Goal: Task Accomplishment & Management: Manage account settings

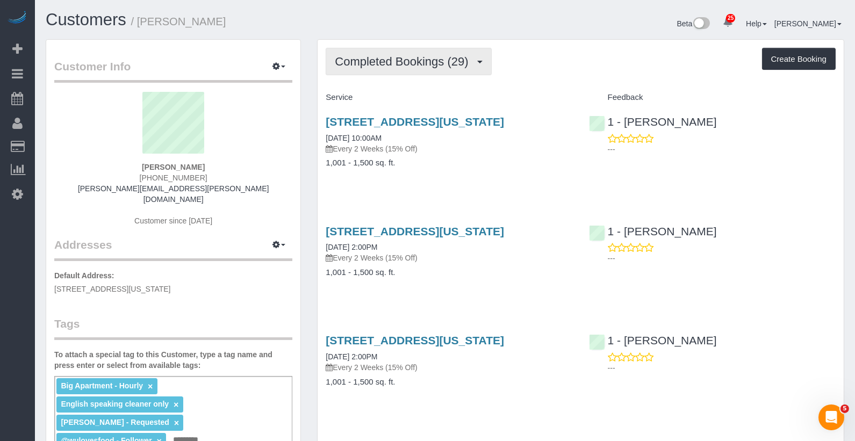
click at [439, 61] on span "Completed Bookings (29)" at bounding box center [404, 61] width 139 height 13
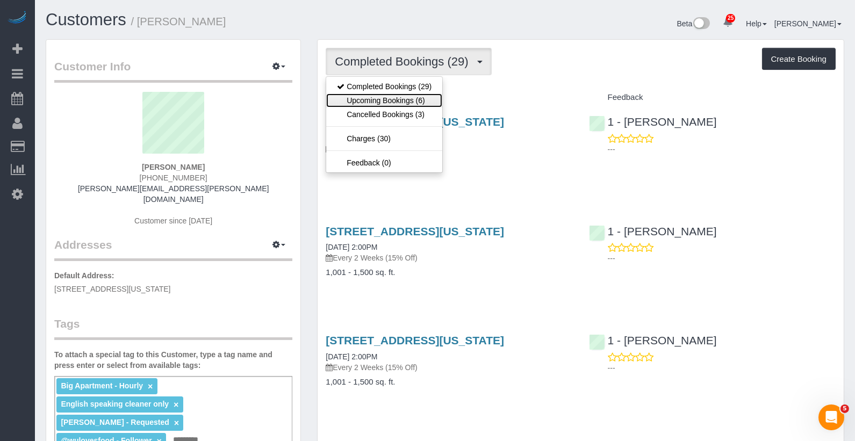
click at [433, 100] on link "Upcoming Bookings (6)" at bounding box center [384, 101] width 116 height 14
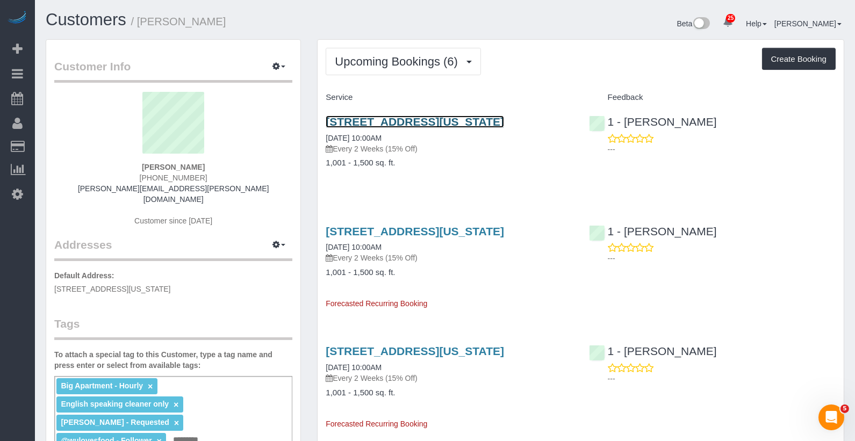
click at [402, 119] on link "[STREET_ADDRESS][US_STATE]" at bounding box center [415, 122] width 179 height 12
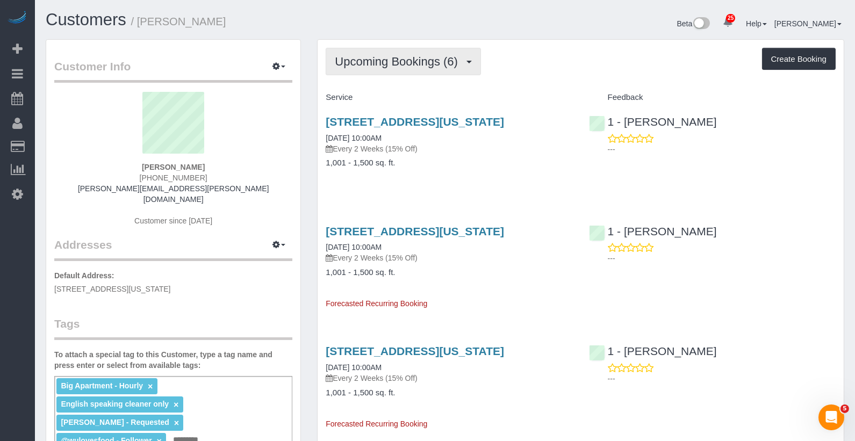
click at [382, 55] on span "Upcoming Bookings (6)" at bounding box center [399, 61] width 128 height 13
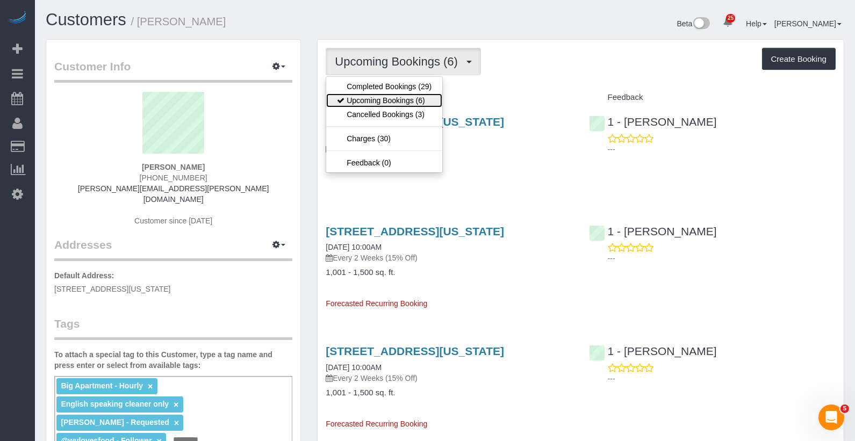
click at [381, 94] on link "Upcoming Bookings (6)" at bounding box center [384, 101] width 116 height 14
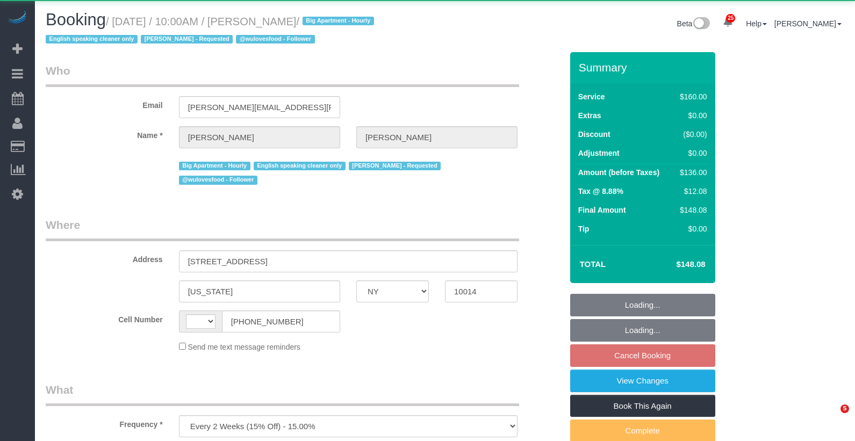
select select "NY"
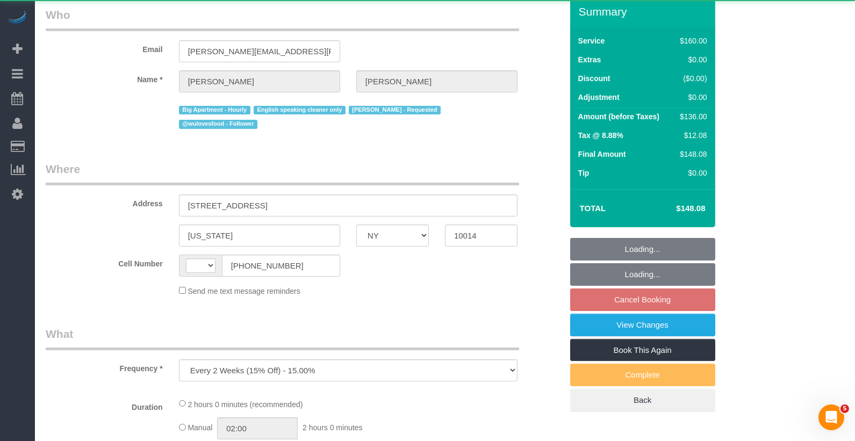
select select "string:[GEOGRAPHIC_DATA]"
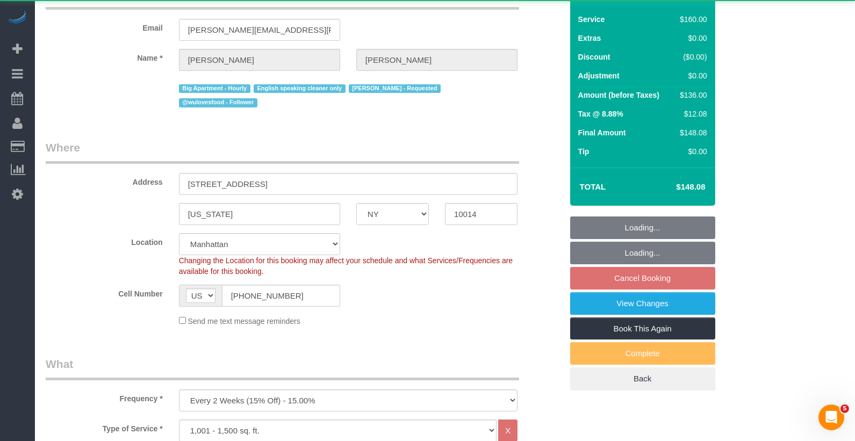
scroll to position [80, 0]
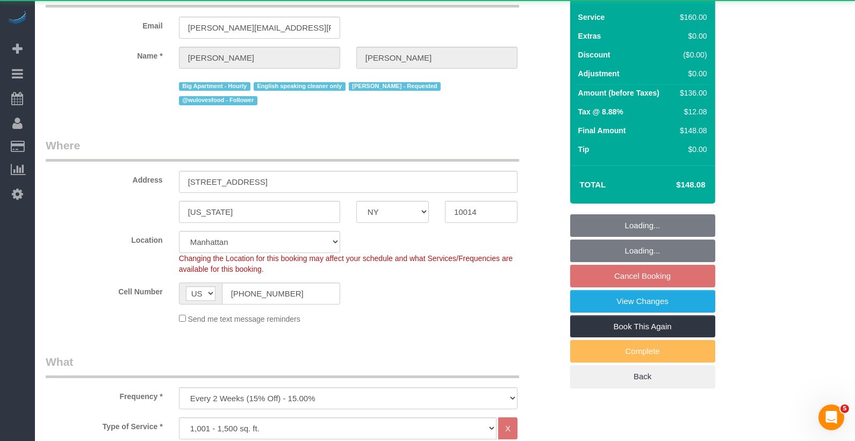
select select "string:stripe-pm_1PMbKH4VGloSiKo7I2gXikHa"
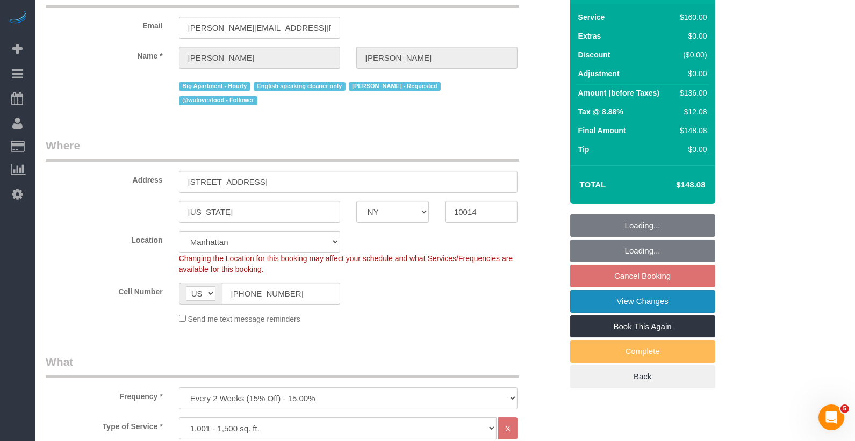
select select "object:914"
click at [633, 299] on link "View Changes" at bounding box center [642, 301] width 145 height 23
select select "spot3"
select select "number:89"
select select "number:90"
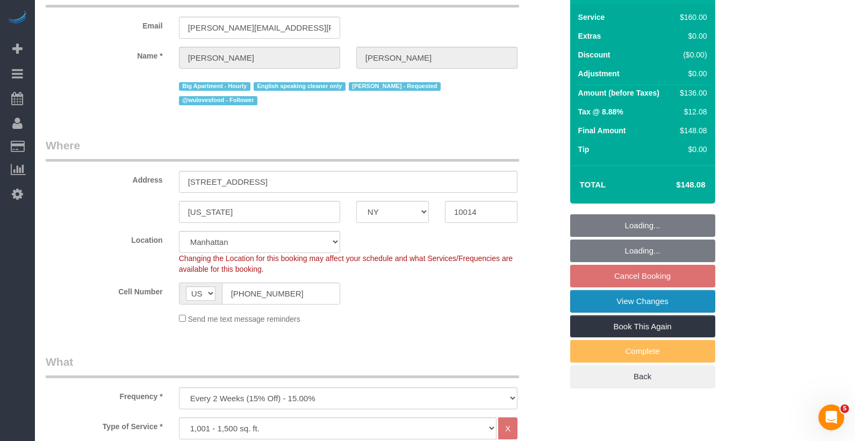
select select "number:15"
select select "number:5"
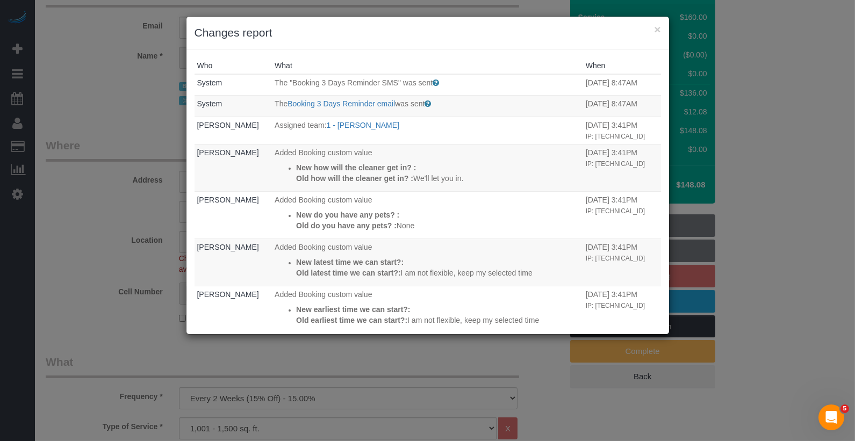
scroll to position [87, 0]
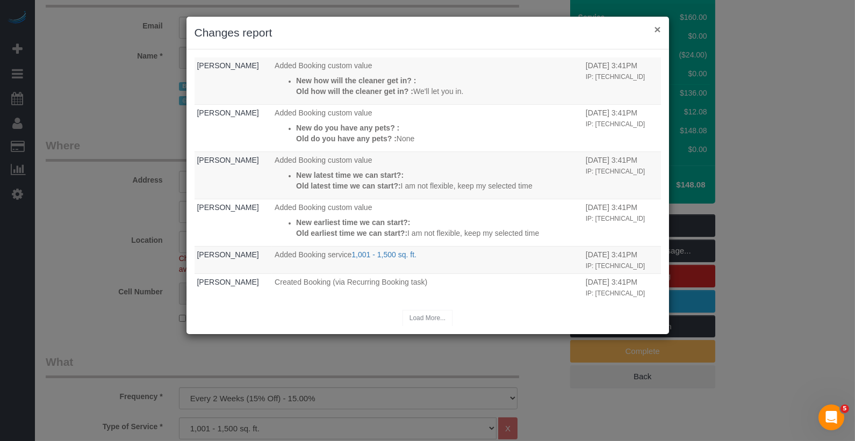
click at [658, 30] on button "×" at bounding box center [657, 29] width 6 height 11
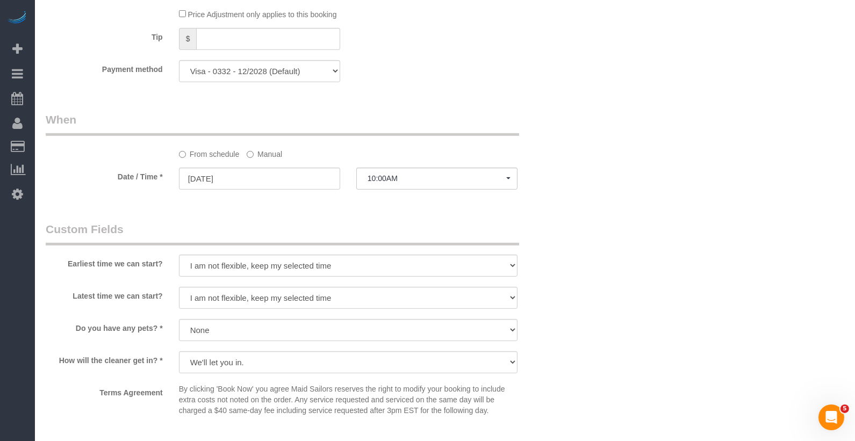
scroll to position [1218, 0]
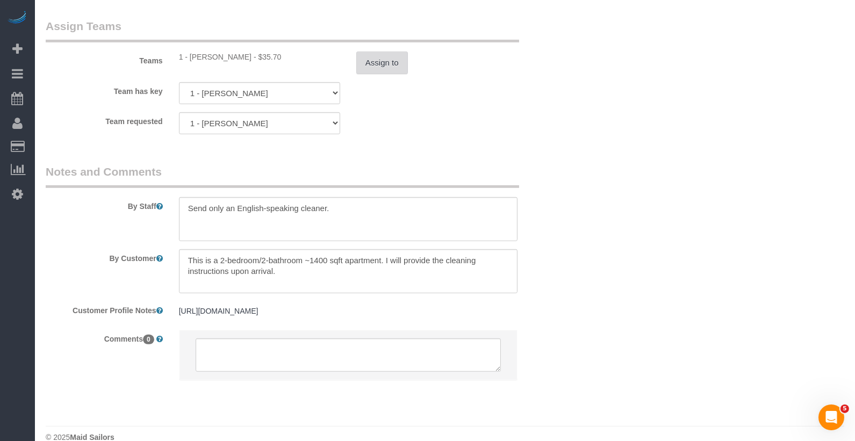
click at [373, 52] on button "Assign to" at bounding box center [382, 63] width 52 height 23
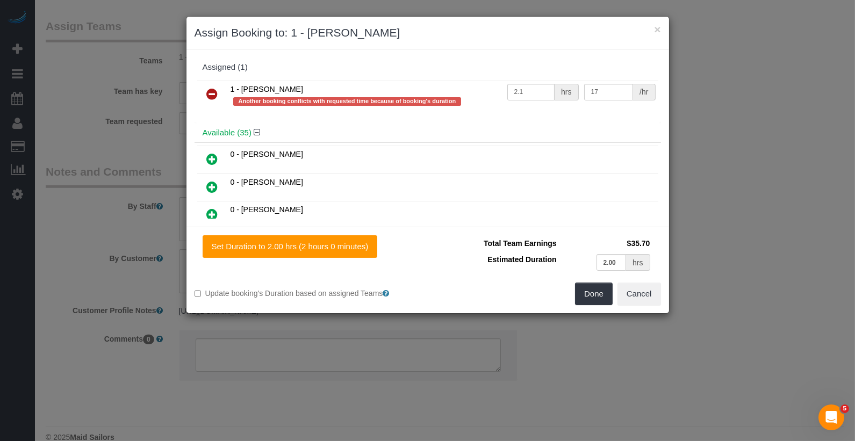
click at [210, 88] on icon at bounding box center [212, 94] width 11 height 13
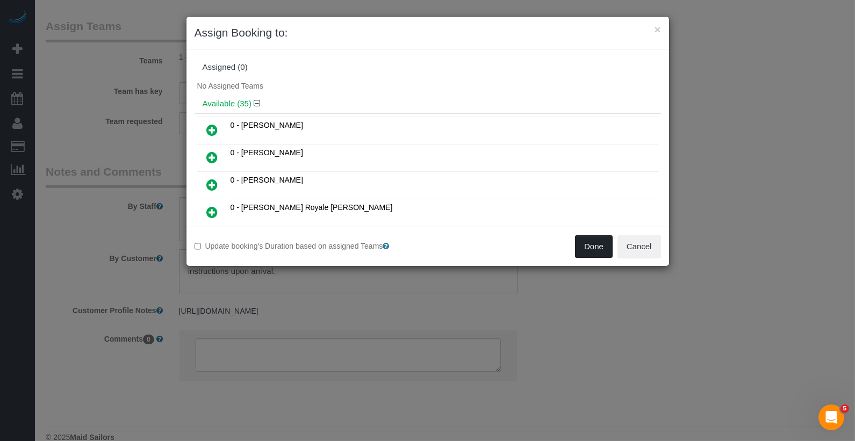
click at [599, 239] on button "Done" at bounding box center [594, 246] width 38 height 23
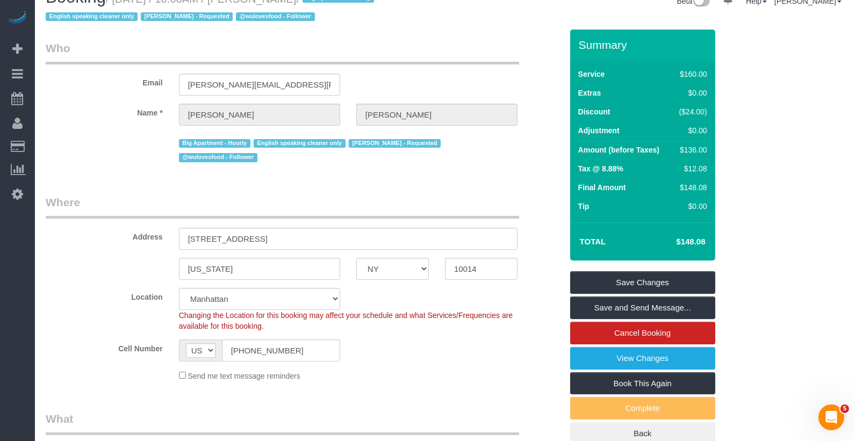
scroll to position [0, 0]
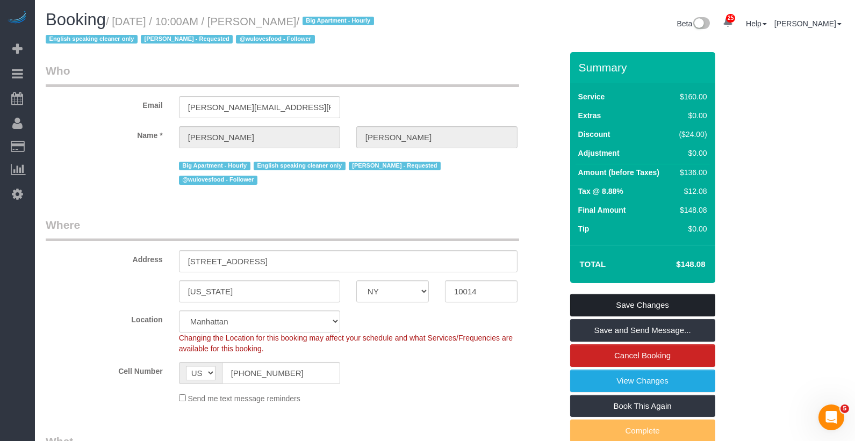
click at [631, 303] on link "Save Changes" at bounding box center [642, 305] width 145 height 23
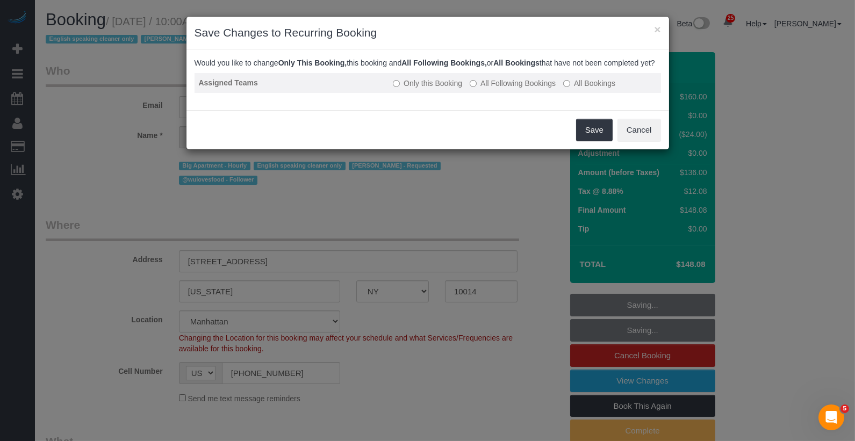
click at [536, 89] on label "All Following Bookings" at bounding box center [513, 83] width 86 height 11
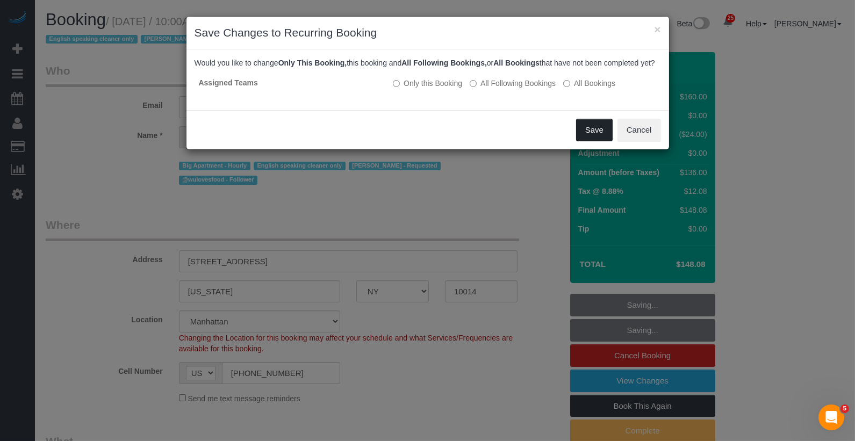
click at [591, 141] on button "Save" at bounding box center [594, 130] width 37 height 23
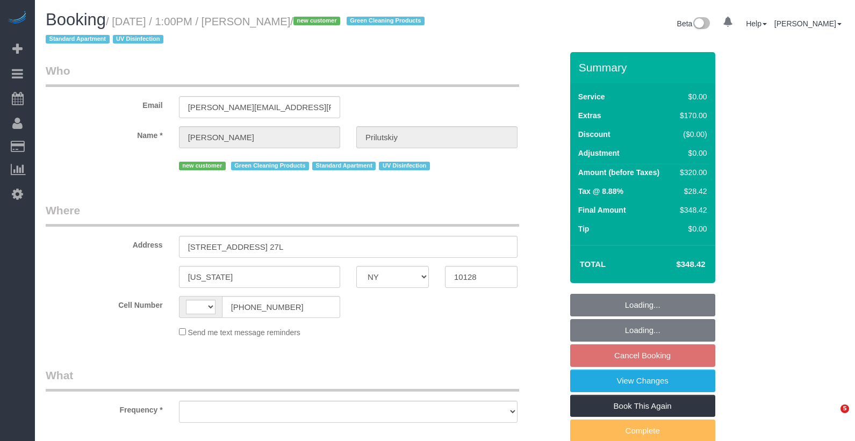
select select "NY"
select select "string:[GEOGRAPHIC_DATA]"
select select "object:1547"
select select "string:stripe-pm_1SAHCP4VGloSiKo7mwKCMnL8"
select select "number:60"
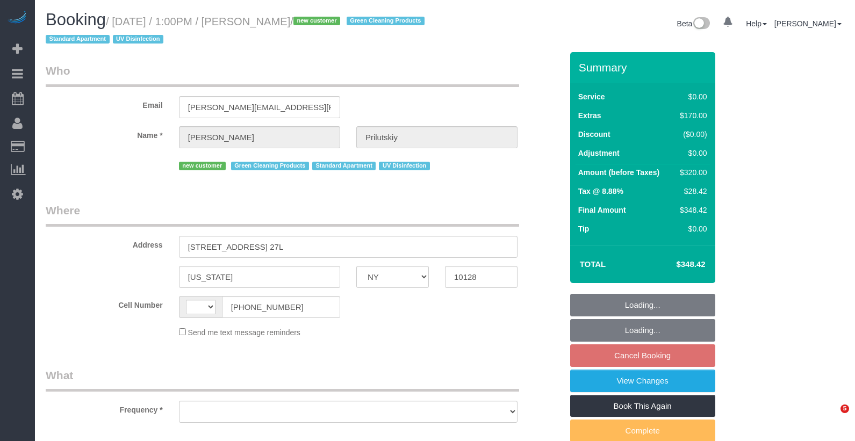
select select "number:74"
select select "number:15"
select select "number:6"
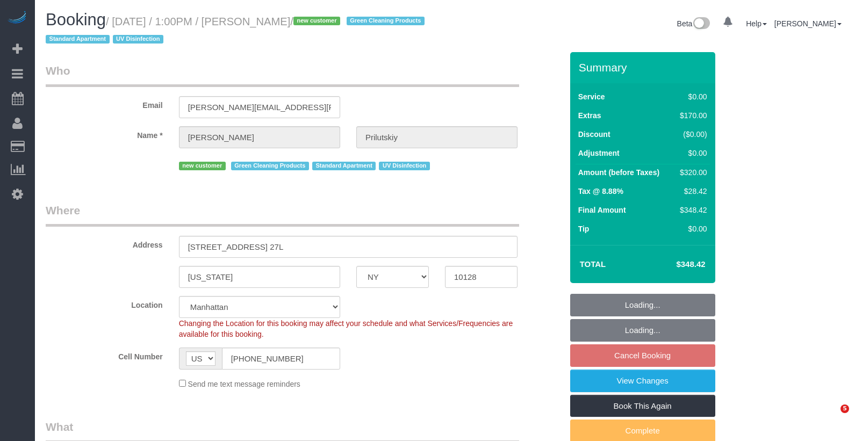
select select "spot6"
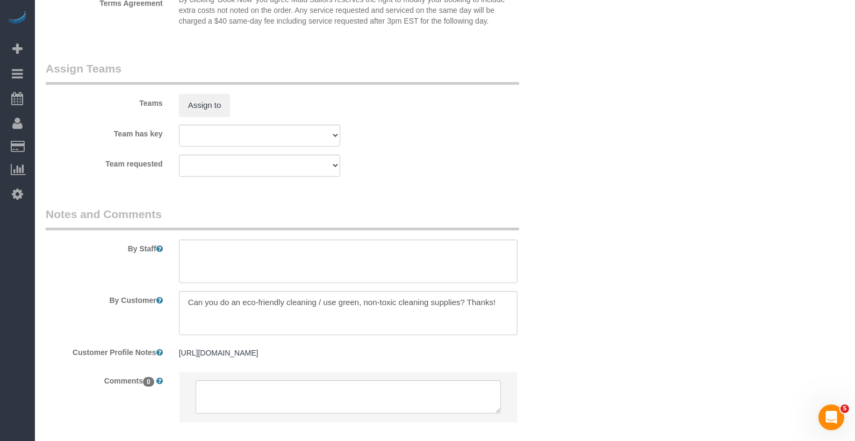
scroll to position [1360, 0]
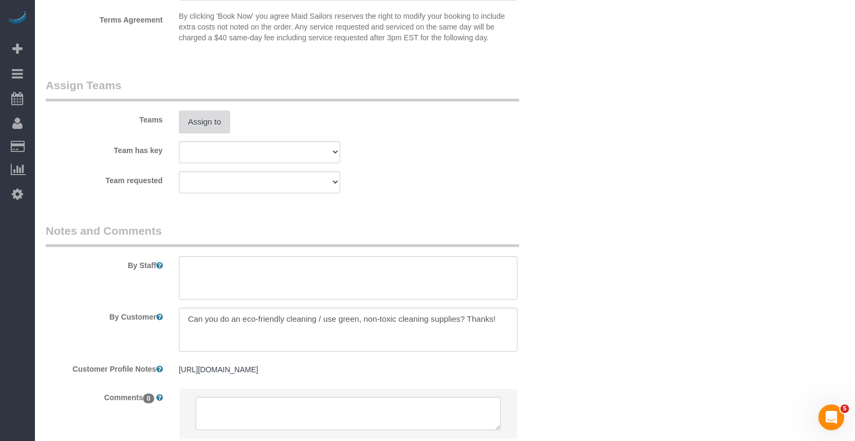
click at [224, 129] on button "Assign to" at bounding box center [205, 122] width 52 height 23
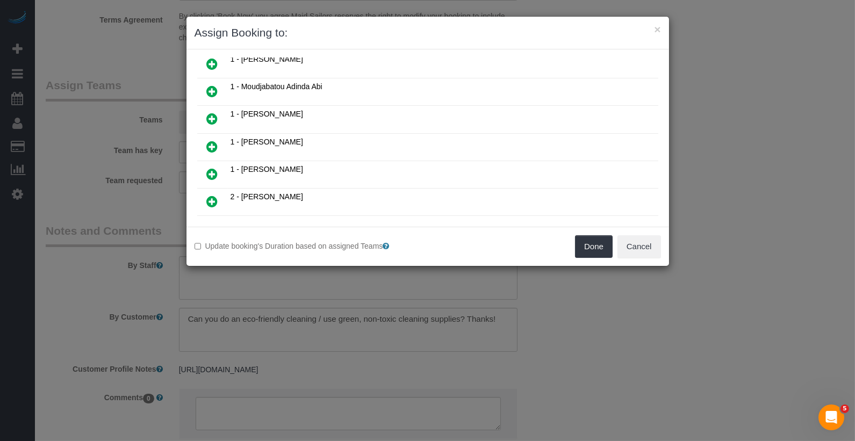
scroll to position [659, 0]
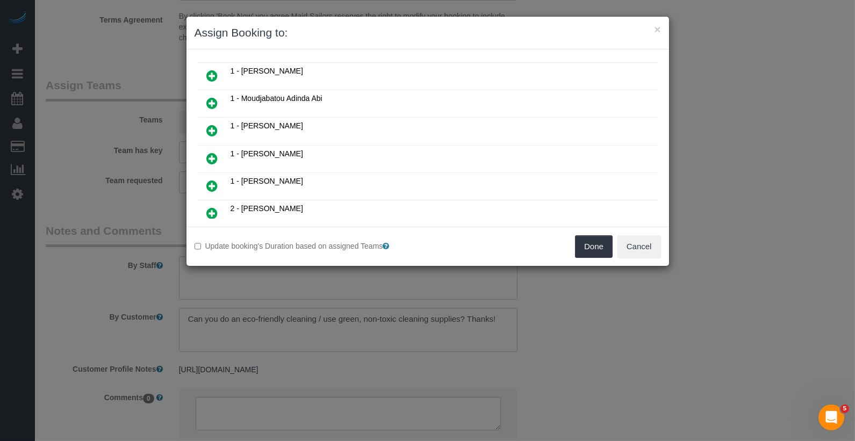
click at [212, 148] on link at bounding box center [212, 159] width 25 height 22
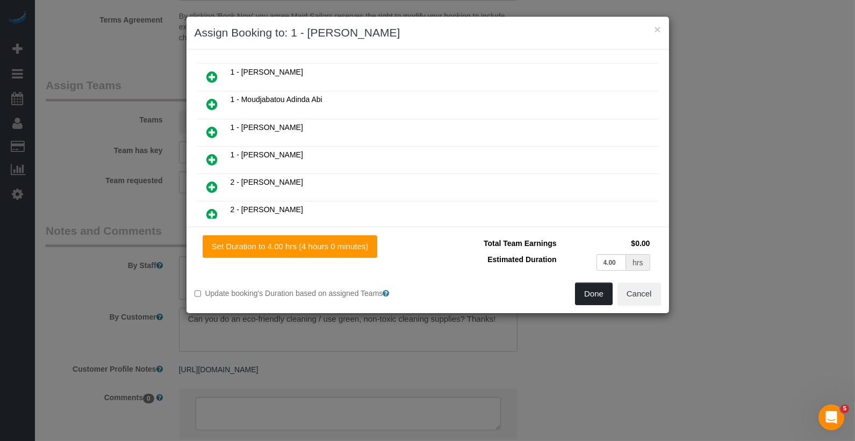
click at [595, 289] on button "Done" at bounding box center [594, 294] width 38 height 23
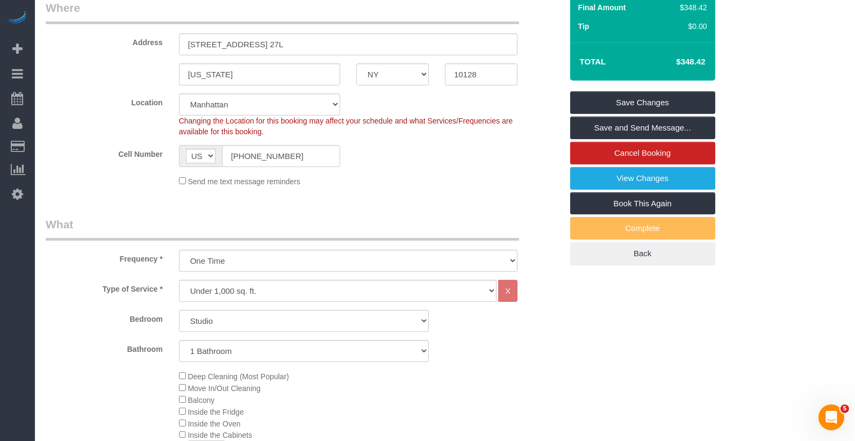
scroll to position [0, 0]
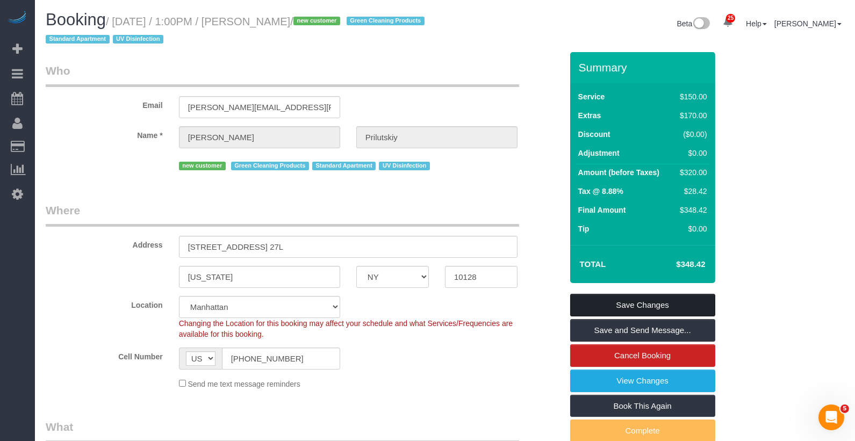
click at [613, 298] on link "Save Changes" at bounding box center [642, 305] width 145 height 23
